Goal: Find specific page/section: Find specific page/section

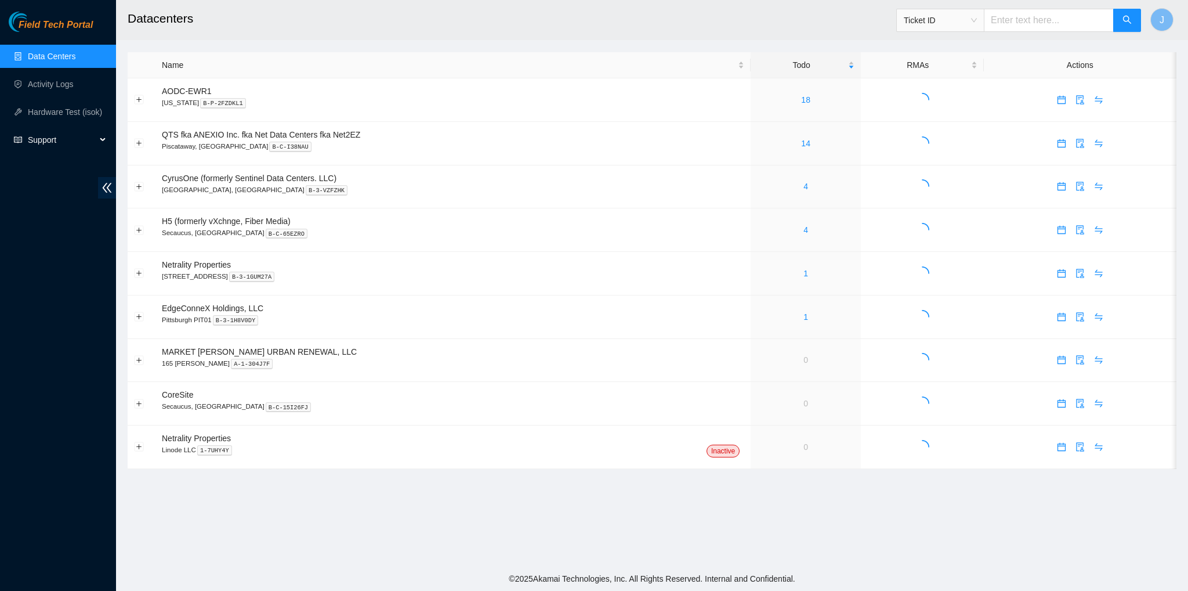
click at [70, 142] on span "Support" at bounding box center [62, 139] width 68 height 23
click at [56, 172] on link "Documentation" at bounding box center [55, 167] width 55 height 9
